Goal: Task Accomplishment & Management: Manage account settings

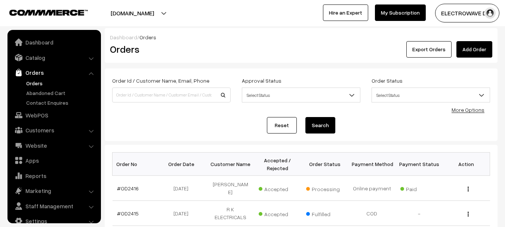
scroll to position [12, 0]
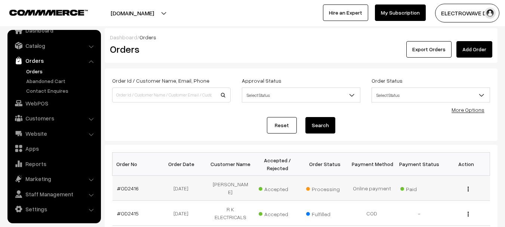
click at [130, 179] on td "#OD2416" at bounding box center [136, 188] width 47 height 25
click at [130, 185] on link "#OD2416" at bounding box center [128, 188] width 22 height 6
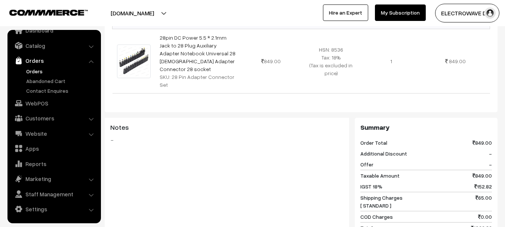
scroll to position [243, 0]
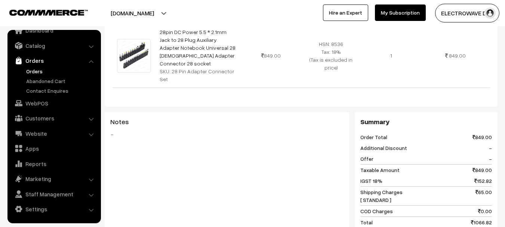
drag, startPoint x: 510, startPoint y: 118, endPoint x: 273, endPoint y: 130, distance: 238.1
click at [273, 130] on div "Notes -" at bounding box center [227, 149] width 245 height 75
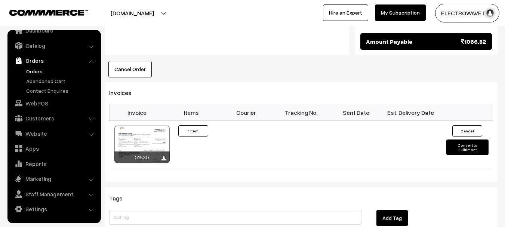
scroll to position [446, 0]
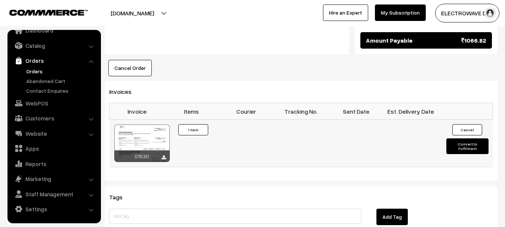
click at [463, 138] on button "Convert to Fulfilment" at bounding box center [467, 146] width 42 height 16
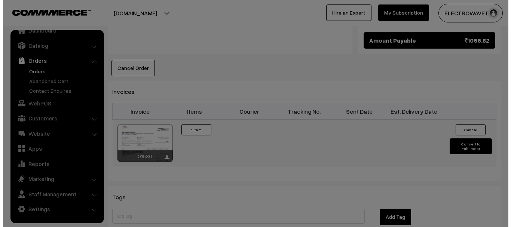
scroll to position [438, 0]
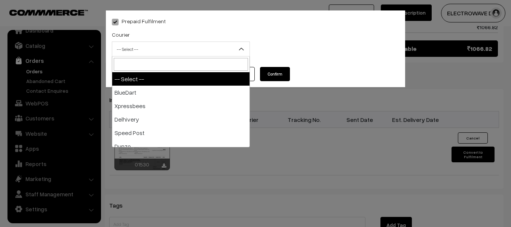
click at [149, 49] on span "-- Select --" at bounding box center [180, 49] width 137 height 13
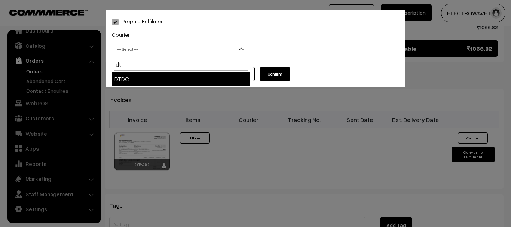
type input "d"
type input "shree"
select select "8"
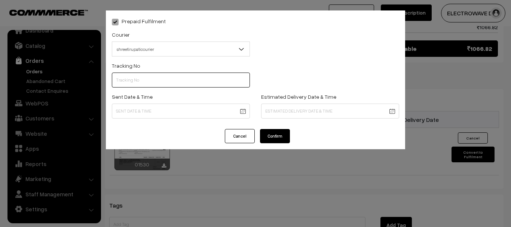
click at [151, 78] on input "text" at bounding box center [181, 80] width 138 height 15
type input "374800042291"
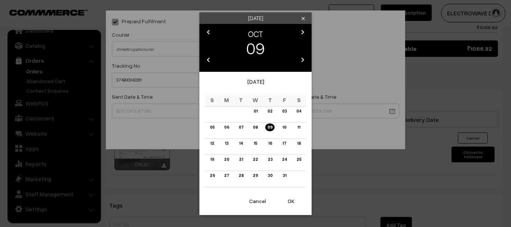
click at [294, 201] on button "OK" at bounding box center [291, 201] width 30 height 16
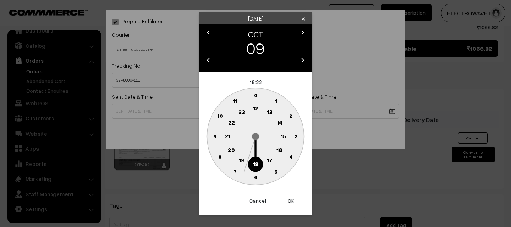
click at [294, 201] on button "OK" at bounding box center [291, 201] width 30 height 16
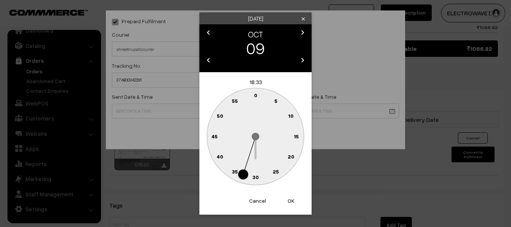
click at [294, 201] on button "OK" at bounding box center [291, 201] width 30 height 16
type input "09-10-2025 18:33"
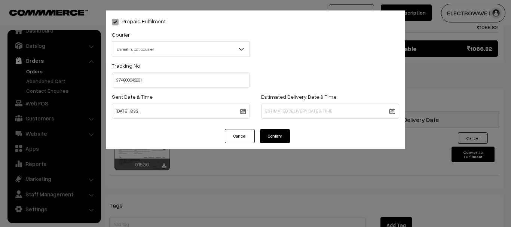
click at [294, 201] on div "Prepaid Fulfilment Courier -- Select -- BlueDart Xpressbees Delhivery Speed Pos…" at bounding box center [255, 113] width 511 height 227
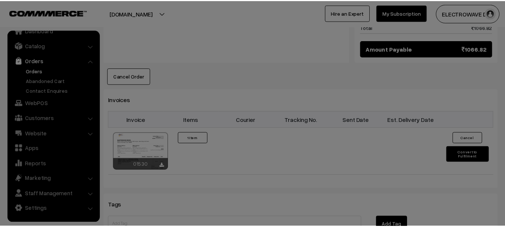
scroll to position [446, 0]
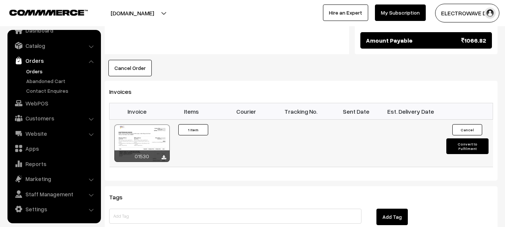
click at [448, 138] on button "Convert to Fulfilment" at bounding box center [467, 146] width 42 height 16
select select "0"
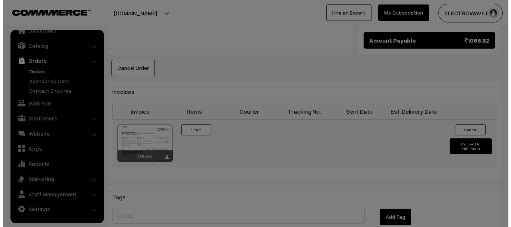
scroll to position [438, 0]
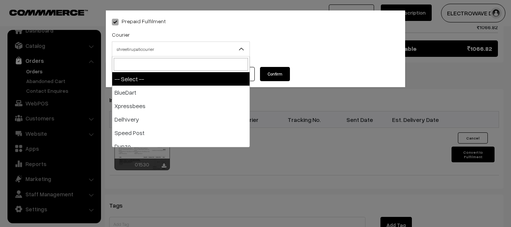
click at [208, 52] on span "shreetirupaticourier" at bounding box center [180, 49] width 137 height 13
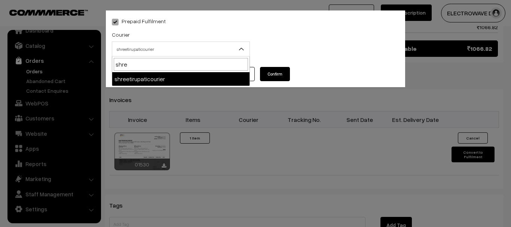
type input "shree"
select select "8"
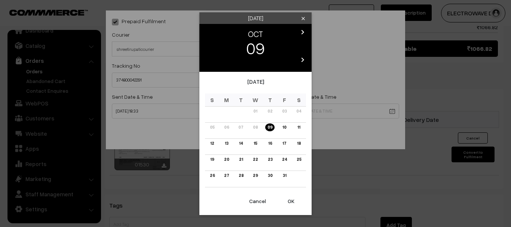
click at [238, 143] on link "14" at bounding box center [241, 143] width 8 height 8
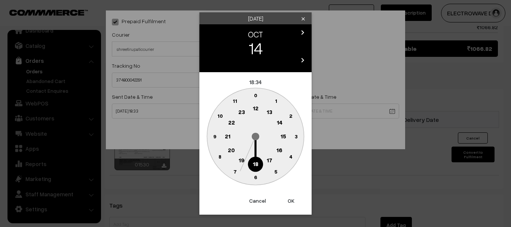
click at [291, 203] on button "OK" at bounding box center [291, 201] width 30 height 16
type input "14-10-2025 18:34"
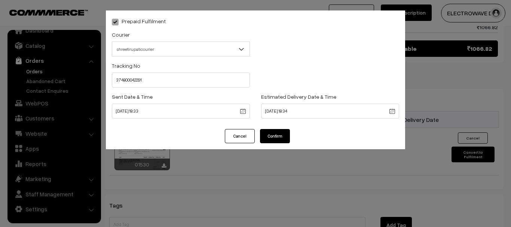
click at [291, 203] on div "Prepaid Fulfilment Courier -- Select -- BlueDart Xpressbees Delhivery Speed Pos…" at bounding box center [255, 113] width 511 height 227
click at [276, 137] on button "Confirm" at bounding box center [275, 136] width 30 height 14
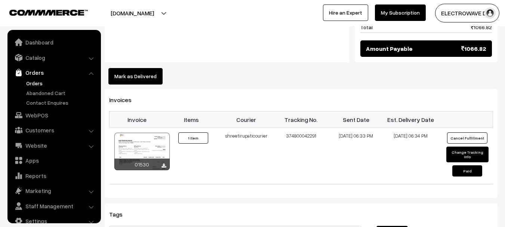
scroll to position [12, 0]
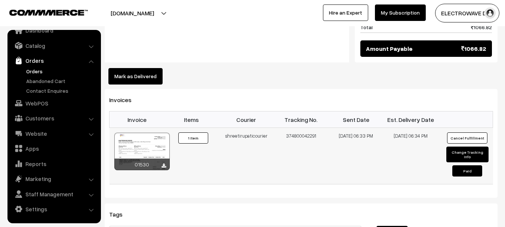
click at [299, 128] on td "374800042291" at bounding box center [301, 156] width 55 height 56
click at [311, 130] on td "374800042291" at bounding box center [301, 156] width 55 height 56
click at [29, 74] on link "Orders" at bounding box center [61, 71] width 74 height 8
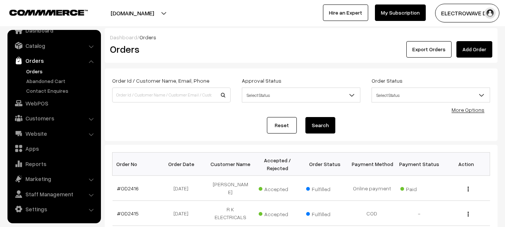
scroll to position [135, 0]
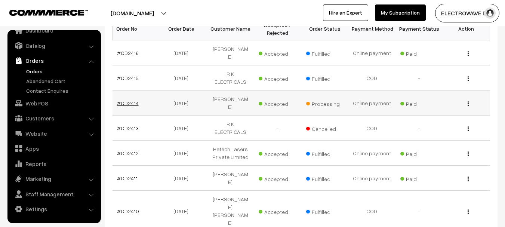
click at [126, 100] on link "#OD2414" at bounding box center [128, 103] width 22 height 6
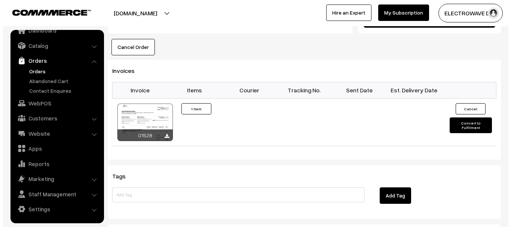
scroll to position [468, 0]
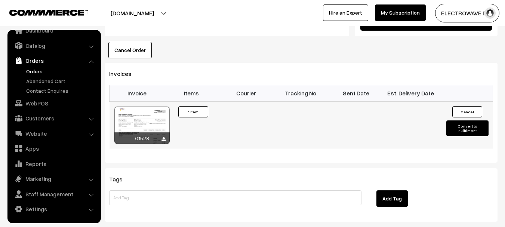
click at [455, 120] on button "Convert to Fulfilment" at bounding box center [467, 128] width 42 height 16
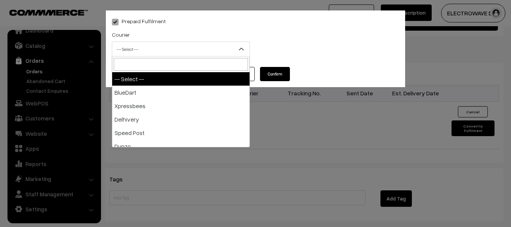
click at [182, 52] on span "-- Select --" at bounding box center [180, 49] width 137 height 13
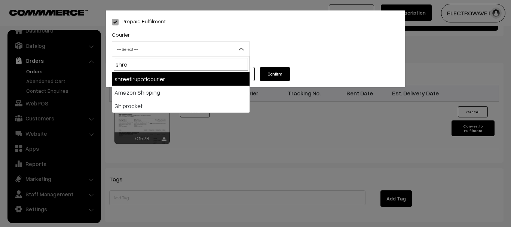
type input "shree"
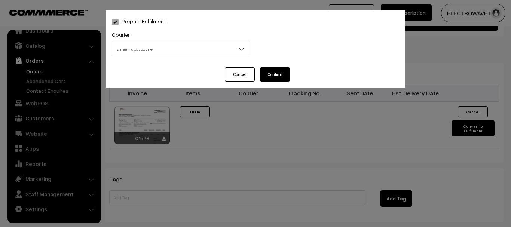
select select "8"
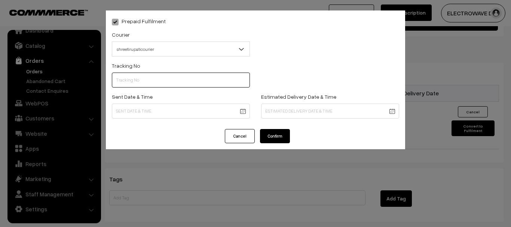
click at [187, 83] on input "text" at bounding box center [181, 80] width 138 height 15
type input "374800045849"
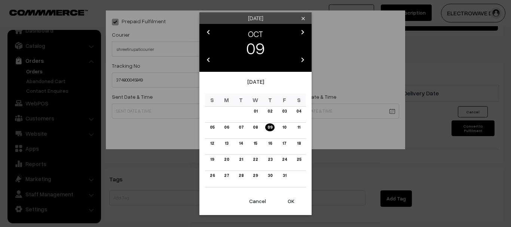
click at [290, 204] on button "OK" at bounding box center [291, 201] width 30 height 16
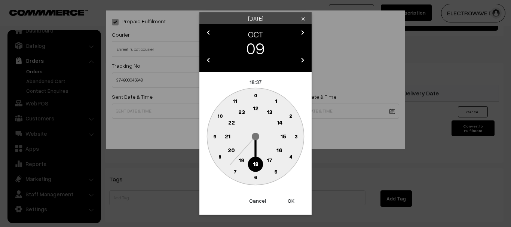
click at [290, 204] on button "OK" at bounding box center [291, 201] width 30 height 16
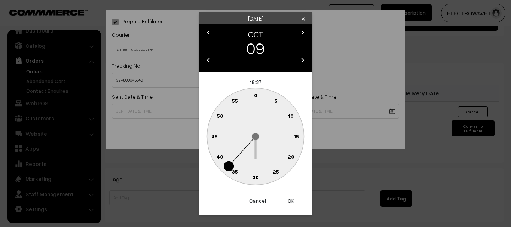
click at [290, 204] on button "OK" at bounding box center [291, 201] width 30 height 16
type input "09-10-2025 18:37"
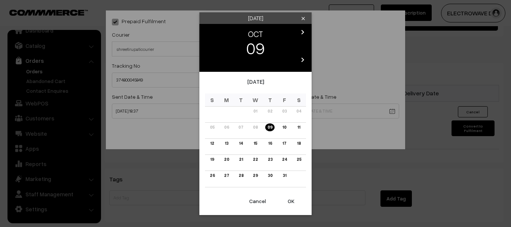
click at [222, 143] on link "13" at bounding box center [226, 143] width 8 height 8
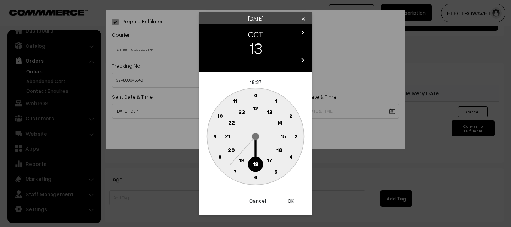
click at [291, 197] on button "OK" at bounding box center [291, 201] width 30 height 16
type input "13-10-2025 18:37"
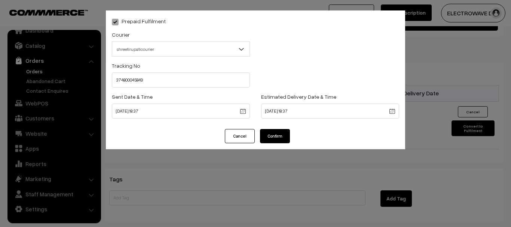
click at [283, 133] on button "Confirm" at bounding box center [275, 136] width 30 height 14
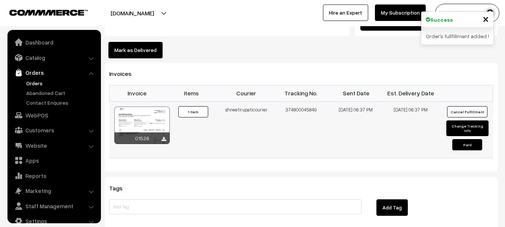
scroll to position [12, 0]
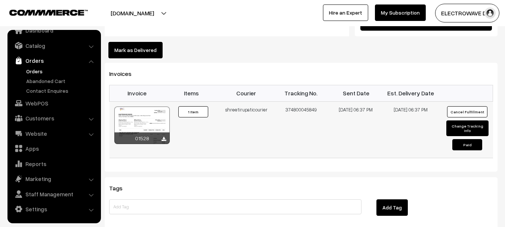
drag, startPoint x: 297, startPoint y: 93, endPoint x: 350, endPoint y: 88, distance: 54.1
click at [350, 101] on tr "01528 Invoice #01528 ×" at bounding box center [302, 129] width 384 height 56
click at [35, 71] on link "Orders" at bounding box center [61, 71] width 74 height 8
